Goal: Navigation & Orientation: Find specific page/section

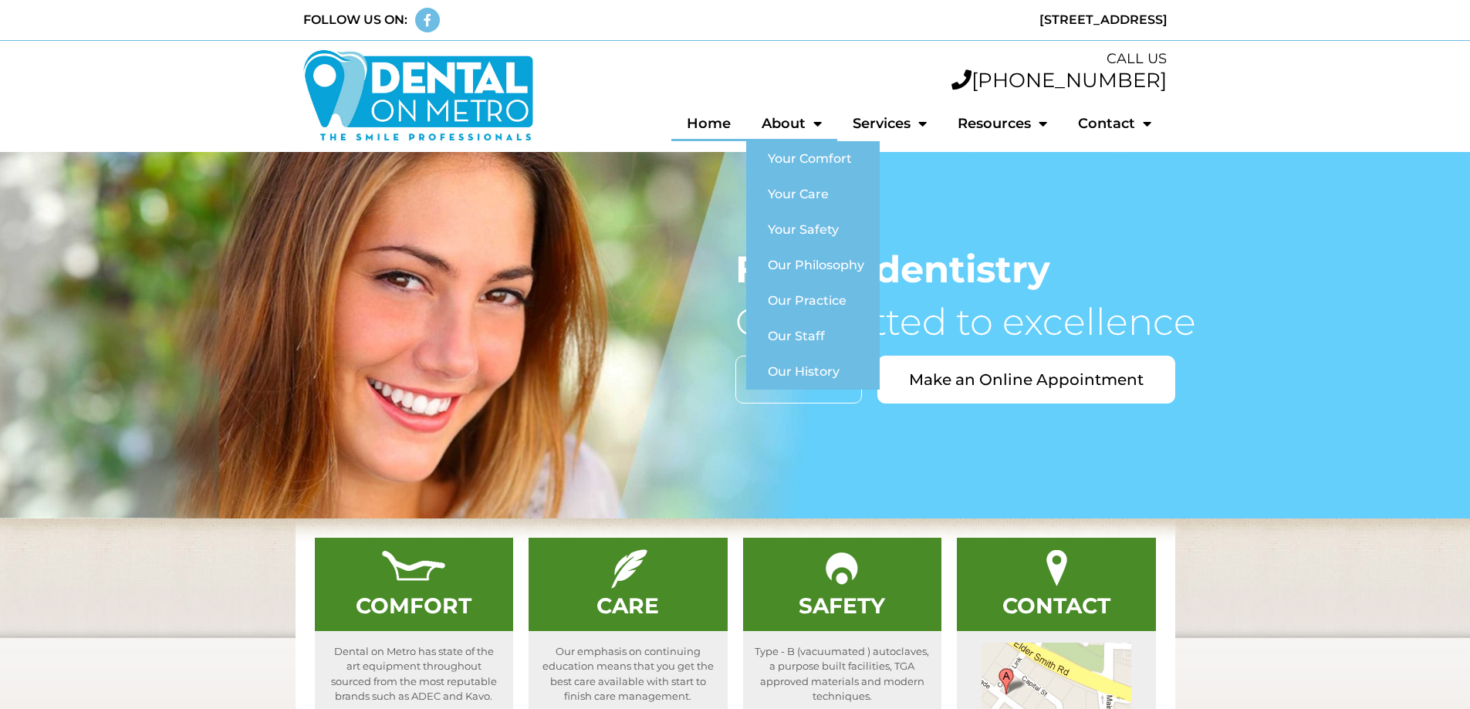
click at [814, 125] on span "Menu" at bounding box center [814, 123] width 16 height 29
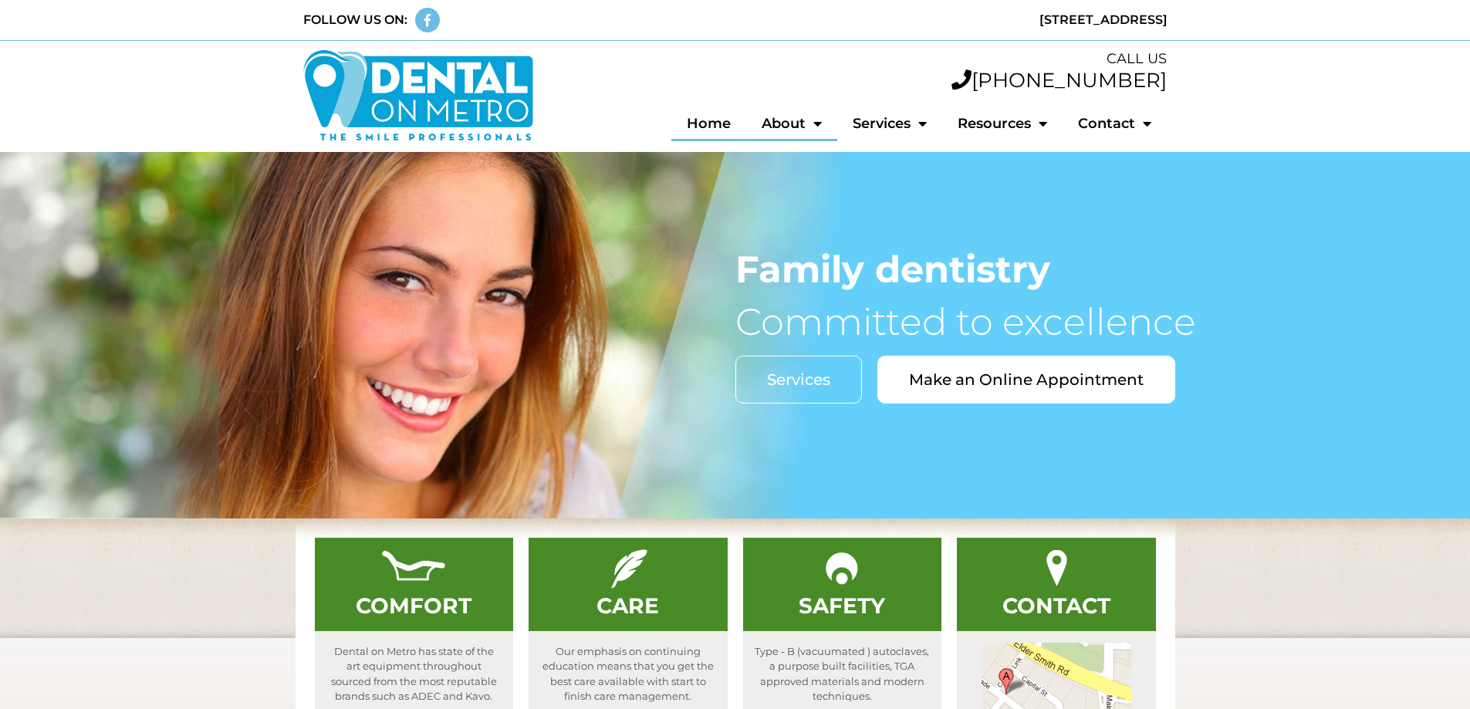
click at [814, 125] on span "Menu" at bounding box center [814, 123] width 16 height 29
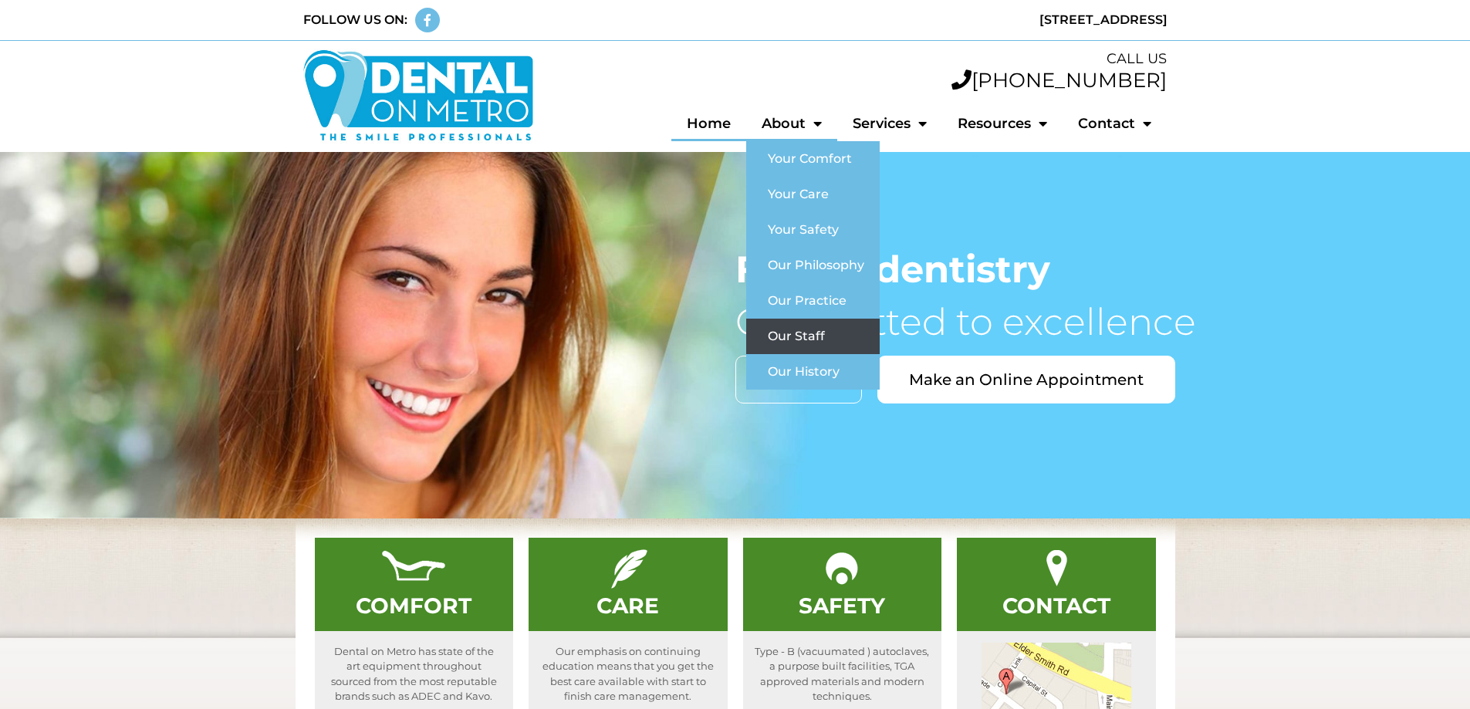
click at [809, 344] on link "Our Staff" at bounding box center [812, 336] width 133 height 35
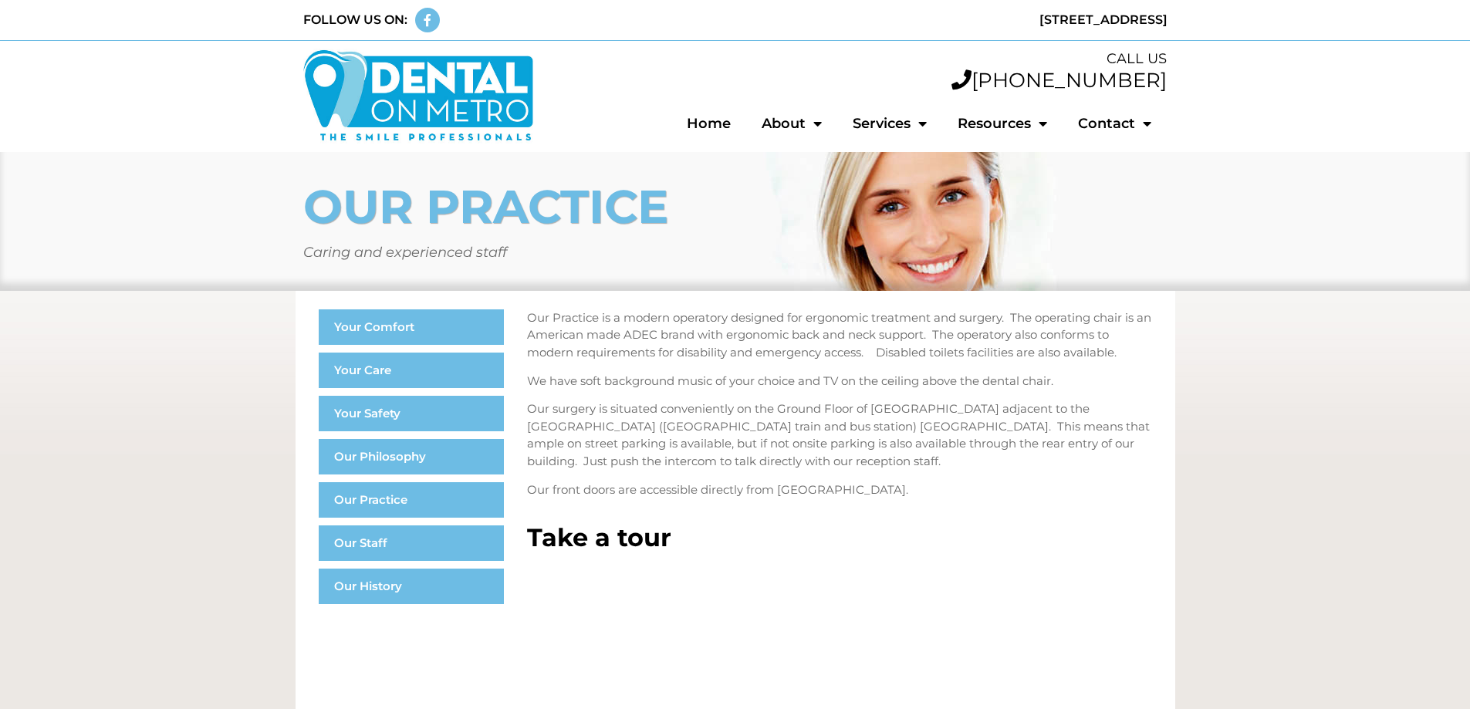
scroll to position [1049, 0]
